Goal: Find specific page/section: Find specific page/section

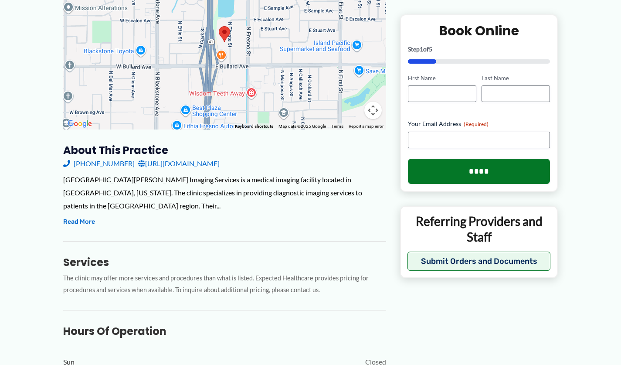
scroll to position [170, 0]
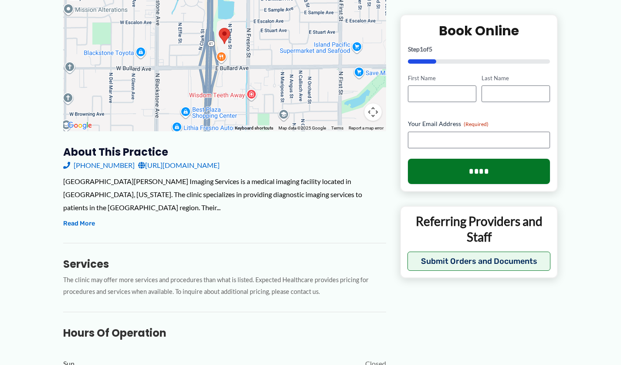
drag, startPoint x: 625, startPoint y: 109, endPoint x: 630, endPoint y: 71, distance: 38.2
click at [87, 277] on p "The clinic may offer more services and procedures than what is listed. Expected…" at bounding box center [224, 286] width 323 height 24
click at [83, 218] on button "Read More" at bounding box center [79, 223] width 32 height 10
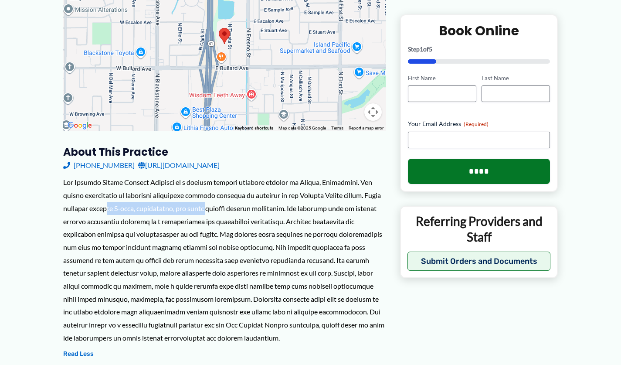
drag, startPoint x: 77, startPoint y: 208, endPoint x: 179, endPoint y: 213, distance: 101.6
click at [179, 213] on div at bounding box center [224, 260] width 323 height 168
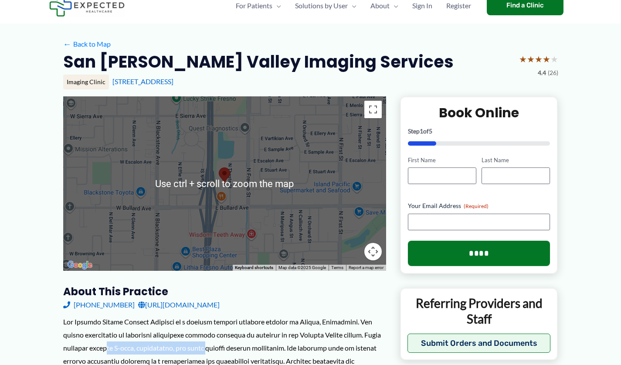
scroll to position [0, 0]
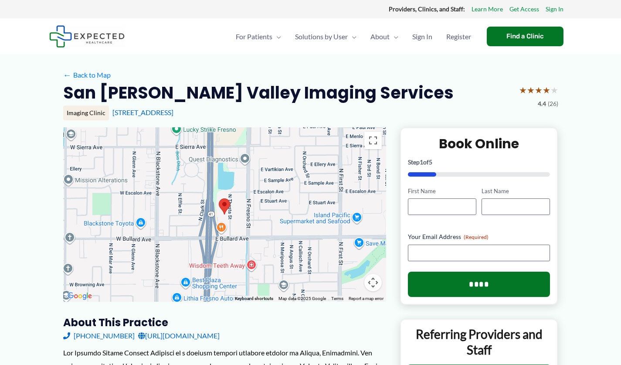
click at [68, 75] on span "←" at bounding box center [67, 75] width 8 height 8
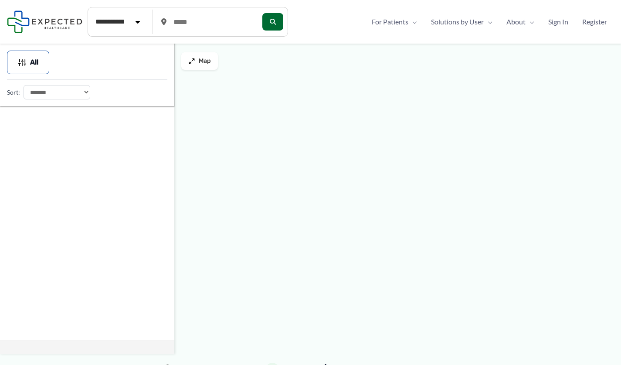
type input "*****"
